Goal: Information Seeking & Learning: Learn about a topic

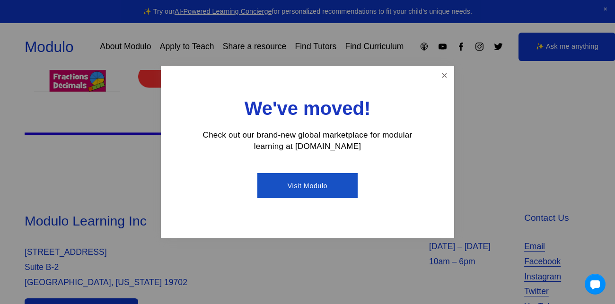
scroll to position [208, 0]
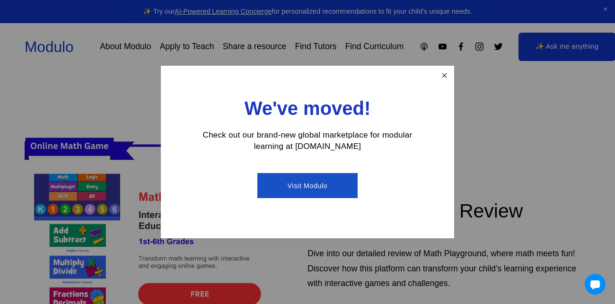
click at [440, 78] on link "Close" at bounding box center [444, 75] width 17 height 17
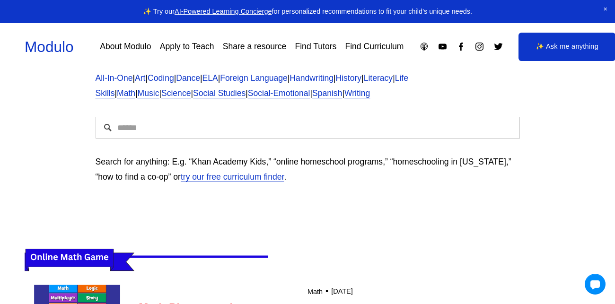
scroll to position [0, 0]
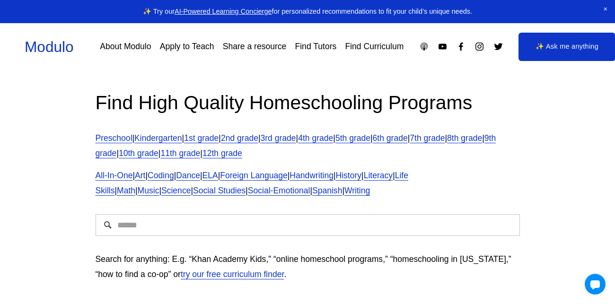
click at [291, 223] on input "Search" at bounding box center [307, 225] width 424 height 22
type input "*****"
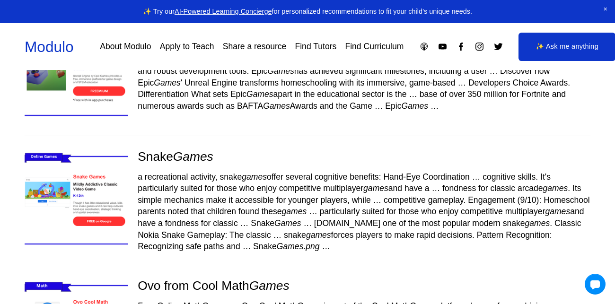
scroll to position [374, 0]
